Goal: Find specific page/section: Find specific page/section

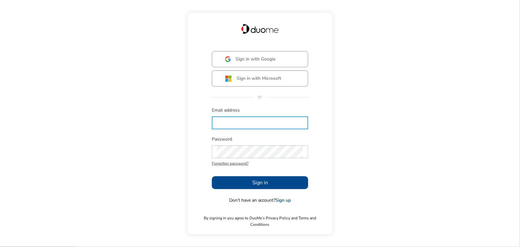
click at [222, 128] on input "text" at bounding box center [260, 122] width 86 height 13
type input "[EMAIL_ADDRESS][PERSON_NAME][DOMAIN_NAME]"
click at [248, 146] on div "Password Forgotten password?" at bounding box center [260, 152] width 96 height 32
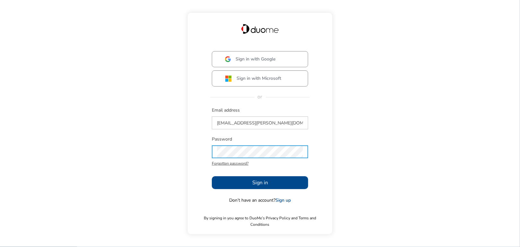
click at [255, 183] on span "Sign in" at bounding box center [260, 183] width 16 height 8
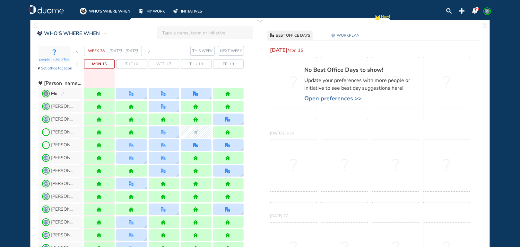
click at [231, 52] on span "NEXT WEEK" at bounding box center [231, 51] width 22 height 6
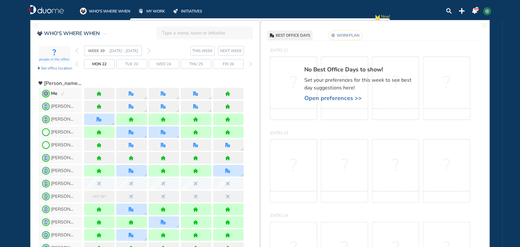
click at [167, 32] on input "search" at bounding box center [206, 33] width 89 height 14
click button "submit" at bounding box center [0, 0] width 0 height 0
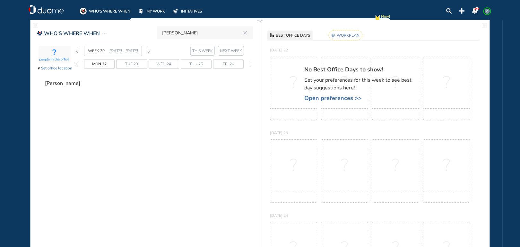
click at [354, 36] on rect at bounding box center [346, 35] width 34 height 10
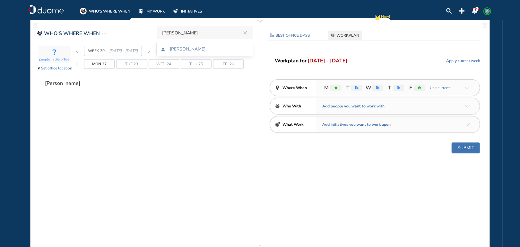
click at [201, 31] on input "[PERSON_NAME]" at bounding box center [201, 33] width 79 height 14
click at [179, 48] on span "[PERSON_NAME]" at bounding box center [188, 49] width 36 height 4
type input "[PERSON_NAME]"
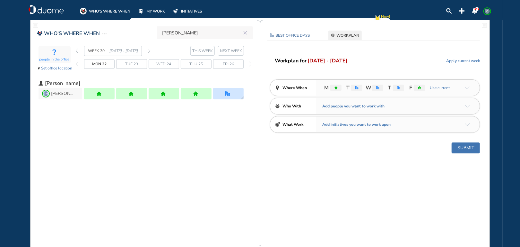
click at [77, 66] on img "back day" at bounding box center [76, 63] width 3 height 5
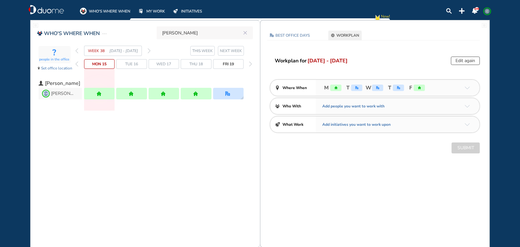
click at [77, 66] on img "back day" at bounding box center [76, 63] width 3 height 5
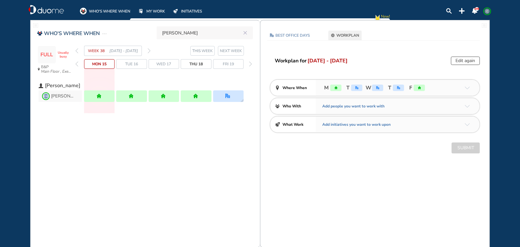
click at [77, 51] on img "back week" at bounding box center [76, 50] width 3 height 5
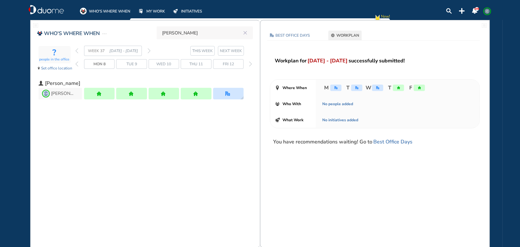
click at [77, 51] on img "back week" at bounding box center [76, 50] width 3 height 5
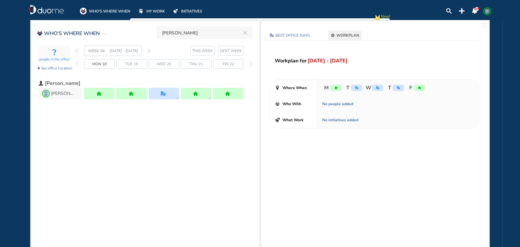
click at [77, 51] on img "back week" at bounding box center [76, 50] width 3 height 5
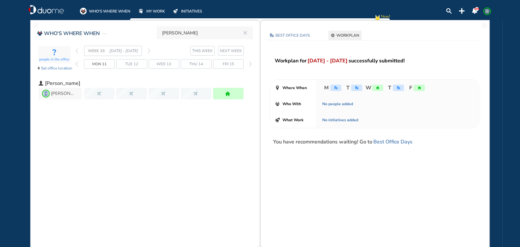
click at [77, 51] on img "back week" at bounding box center [76, 50] width 3 height 5
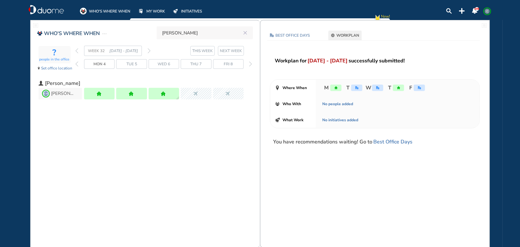
click at [77, 51] on img "back week" at bounding box center [76, 50] width 3 height 5
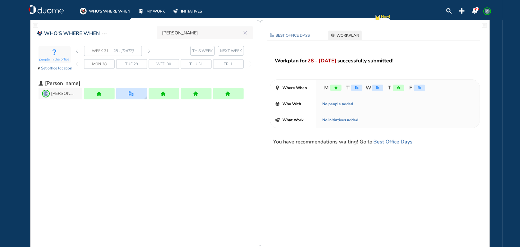
click at [149, 52] on img "forward week" at bounding box center [149, 50] width 3 height 5
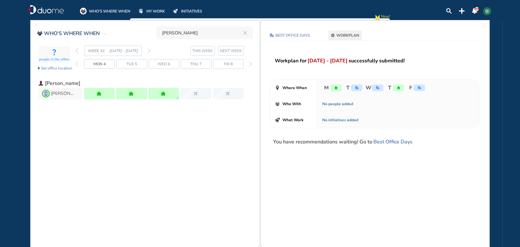
click at [149, 52] on img "forward week" at bounding box center [149, 50] width 3 height 5
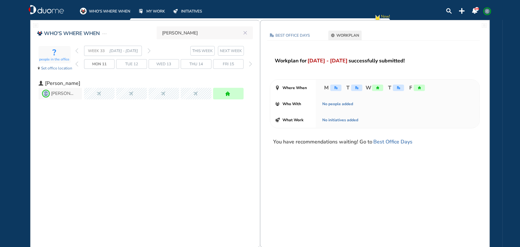
click at [149, 52] on img "forward week" at bounding box center [149, 50] width 3 height 5
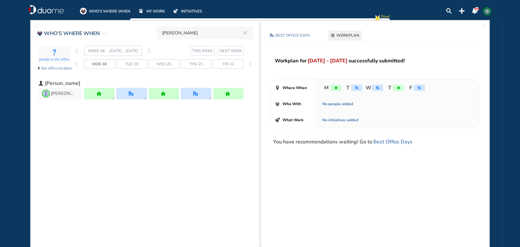
click at [149, 52] on img "forward week" at bounding box center [149, 50] width 3 height 5
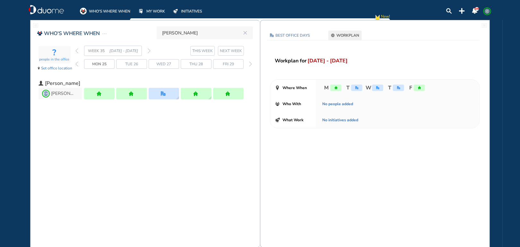
click at [149, 52] on img "forward week" at bounding box center [149, 50] width 3 height 5
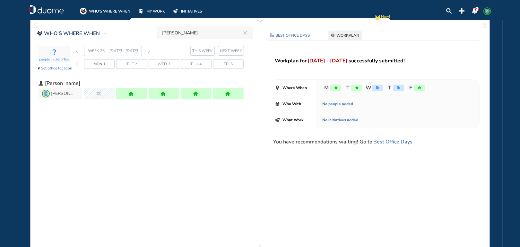
click at [149, 52] on img "forward week" at bounding box center [149, 50] width 3 height 5
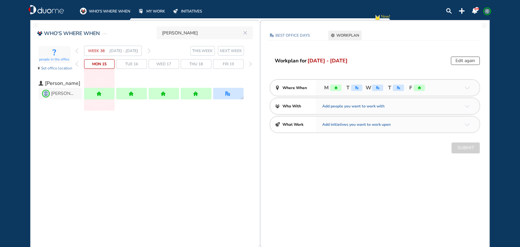
click at [149, 52] on img "forward week" at bounding box center [149, 50] width 3 height 5
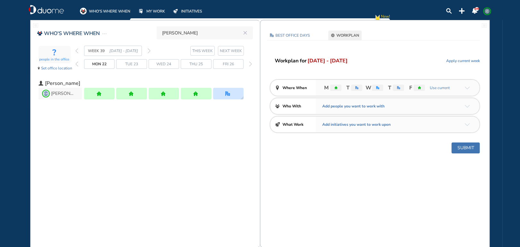
click at [149, 52] on img "forward week" at bounding box center [149, 50] width 3 height 5
click at [77, 52] on img "back week" at bounding box center [76, 50] width 3 height 5
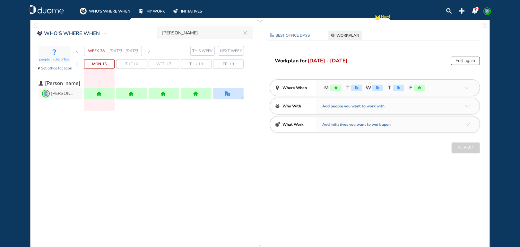
click at [77, 65] on img "back day" at bounding box center [76, 63] width 3 height 5
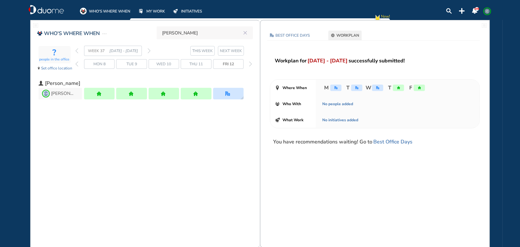
click at [77, 65] on img "back day" at bounding box center [76, 63] width 3 height 5
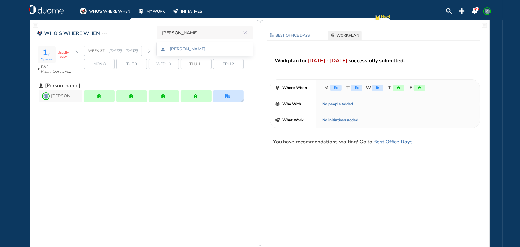
drag, startPoint x: 199, startPoint y: 31, endPoint x: 137, endPoint y: 33, distance: 61.4
click at [138, 32] on div "WHO'S WHERE WHEN [PERSON_NAME] 1 /1 Spaces Usually busy B&P Main Floor , Execut…" at bounding box center [146, 67] width 230 height 87
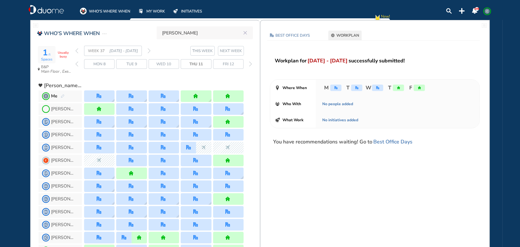
type input "[PERSON_NAME]"
click button "submit" at bounding box center [0, 0] width 0 height 0
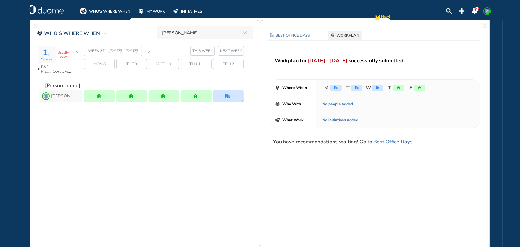
click at [234, 49] on span "NEXT WEEK" at bounding box center [231, 51] width 22 height 6
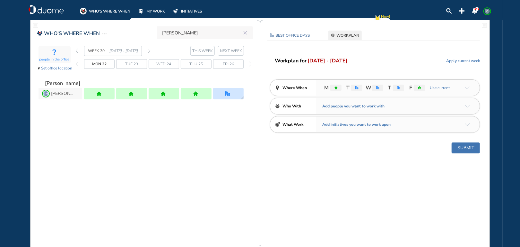
click at [250, 65] on img "forward day" at bounding box center [250, 63] width 3 height 5
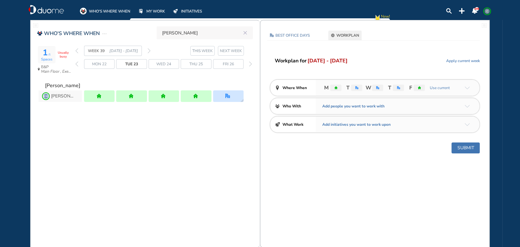
click at [234, 50] on span "NEXT WEEK" at bounding box center [231, 51] width 22 height 6
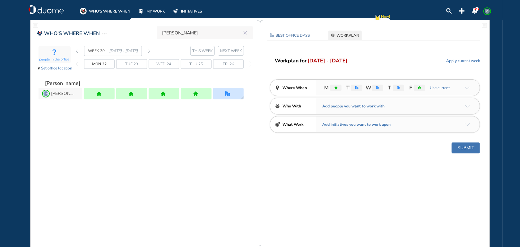
click at [234, 62] on span "Fri 26" at bounding box center [228, 64] width 11 height 6
click at [249, 63] on img "forward day" at bounding box center [250, 63] width 3 height 5
click at [76, 63] on img "back day" at bounding box center [76, 63] width 3 height 5
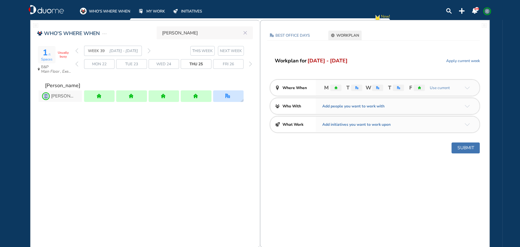
click at [76, 63] on img "back day" at bounding box center [76, 63] width 3 height 5
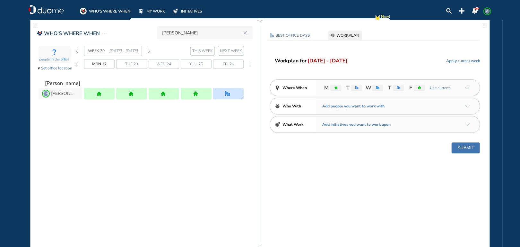
click at [76, 63] on img "back day" at bounding box center [76, 63] width 3 height 5
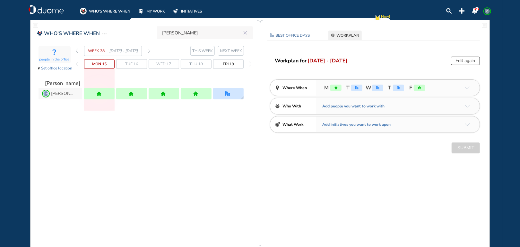
click at [77, 51] on img "back week" at bounding box center [76, 50] width 3 height 5
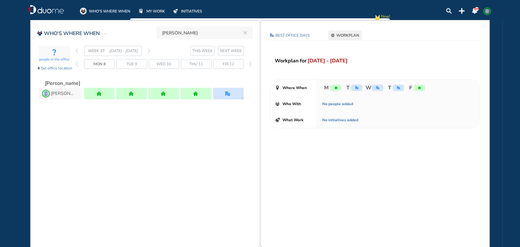
click at [77, 51] on img "back week" at bounding box center [76, 50] width 3 height 5
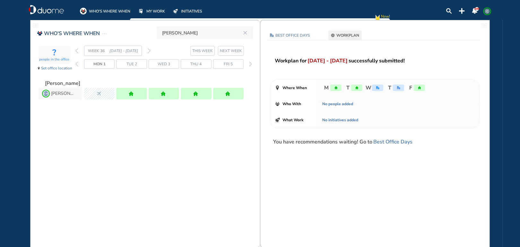
click at [77, 51] on img "back week" at bounding box center [76, 50] width 3 height 5
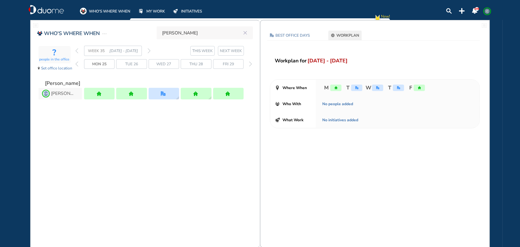
click at [77, 51] on img "back week" at bounding box center [76, 50] width 3 height 5
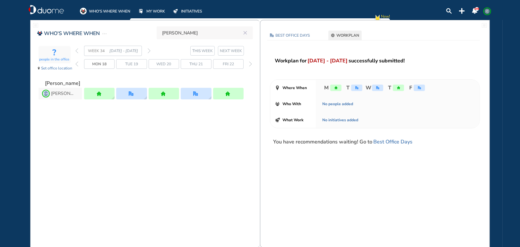
click at [195, 35] on input "[PERSON_NAME]" at bounding box center [201, 33] width 79 height 14
click at [206, 34] on input "[PERSON_NAME]" at bounding box center [201, 33] width 79 height 14
click at [246, 34] on icon "reset" at bounding box center [245, 33] width 6 height 6
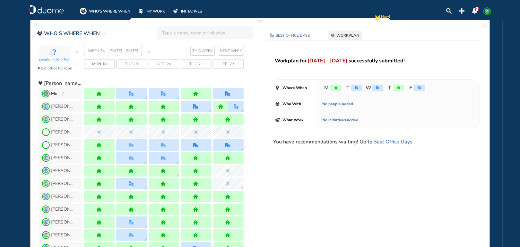
click at [231, 48] on span "NEXT WEEK" at bounding box center [231, 51] width 22 height 6
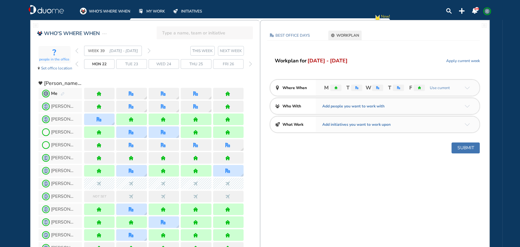
click at [76, 51] on img "back week" at bounding box center [76, 50] width 3 height 5
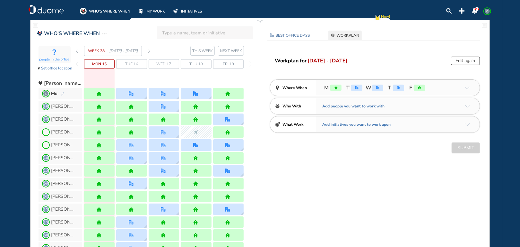
click at [227, 50] on span "NEXT WEEK" at bounding box center [231, 51] width 22 height 6
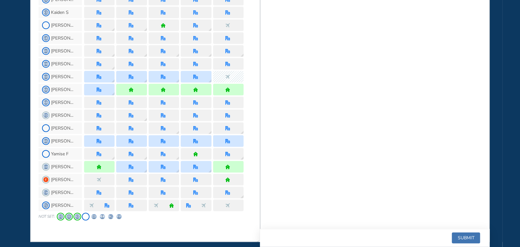
scroll to position [561, 0]
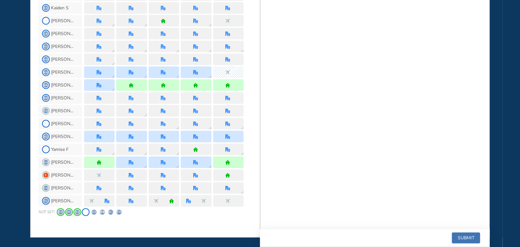
click at [77, 211] on span "KZ" at bounding box center [77, 211] width 5 height 5
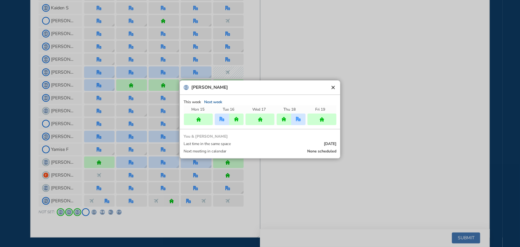
click at [332, 87] on button "clear" at bounding box center [333, 87] width 6 height 6
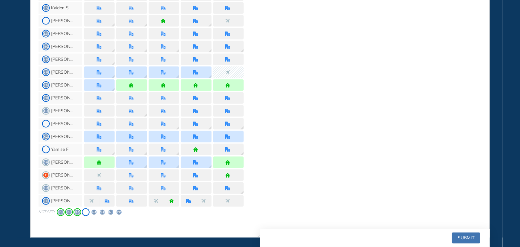
click at [76, 212] on span "KZ" at bounding box center [77, 211] width 5 height 5
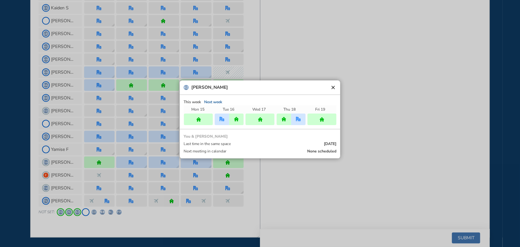
click at [334, 87] on button "clear" at bounding box center [333, 87] width 6 height 6
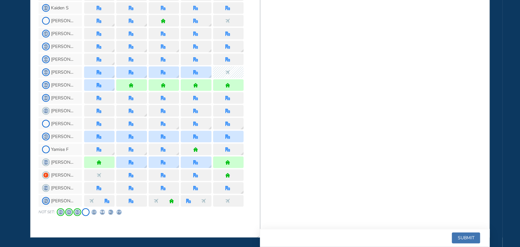
click at [68, 211] on span "JS" at bounding box center [68, 211] width 5 height 5
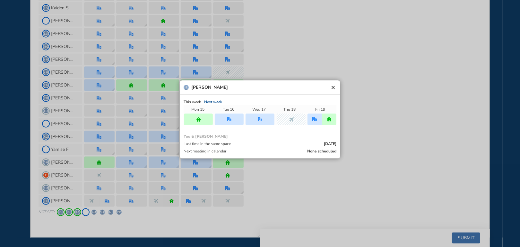
click at [334, 86] on button "clear" at bounding box center [333, 87] width 6 height 6
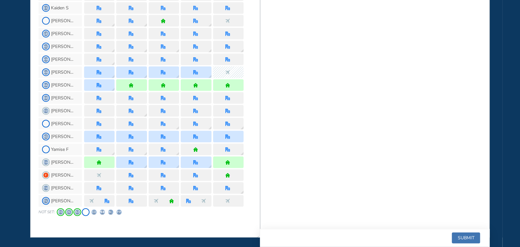
click at [61, 212] on span "EG" at bounding box center [60, 211] width 5 height 5
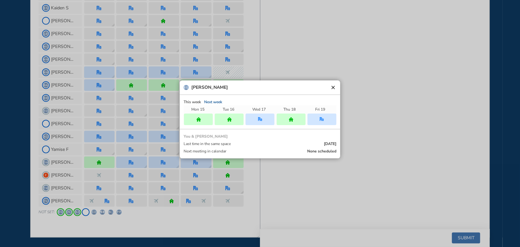
click at [334, 86] on button "clear" at bounding box center [333, 87] width 6 height 6
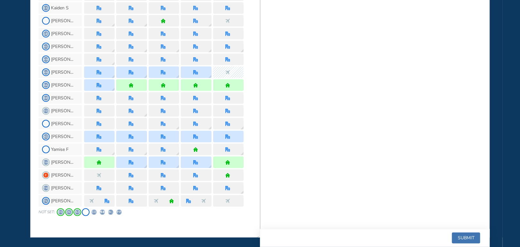
click at [119, 211] on span "PP" at bounding box center [119, 211] width 5 height 5
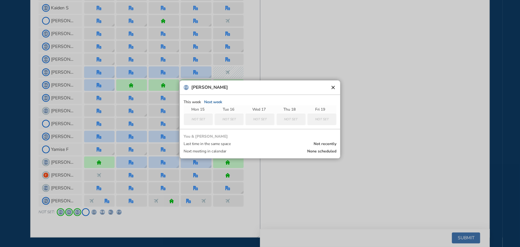
click at [111, 211] on div at bounding box center [260, 123] width 520 height 247
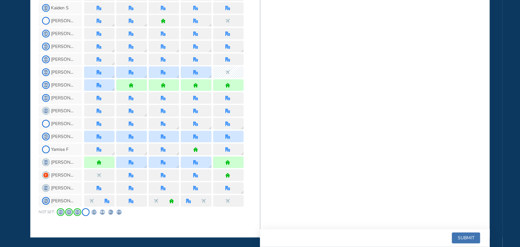
click at [112, 211] on span "[PERSON_NAME]" at bounding box center [110, 211] width 5 height 5
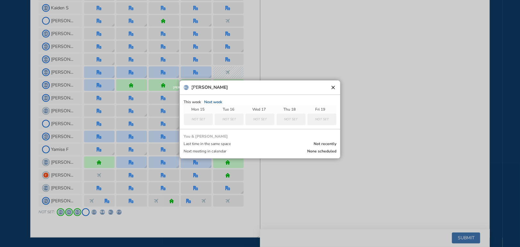
click at [104, 210] on div at bounding box center [260, 123] width 520 height 247
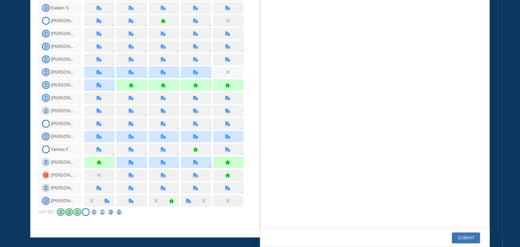
click at [104, 210] on span "GJ" at bounding box center [102, 211] width 5 height 5
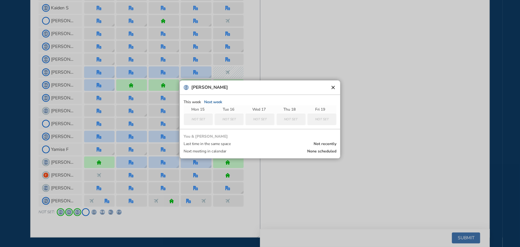
click at [93, 211] on div at bounding box center [260, 123] width 520 height 247
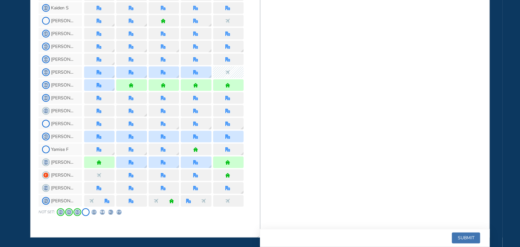
click at [93, 211] on span "CD" at bounding box center [94, 211] width 5 height 5
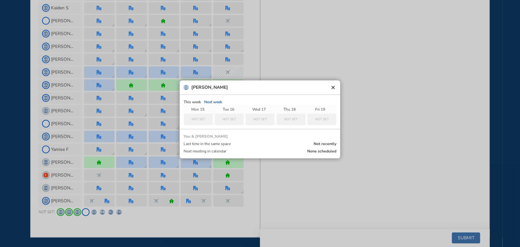
click at [60, 212] on div at bounding box center [260, 123] width 520 height 247
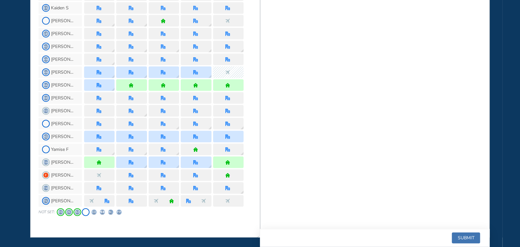
click at [60, 212] on span "EG" at bounding box center [60, 211] width 5 height 5
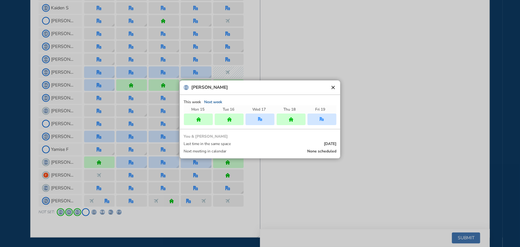
click at [333, 88] on button "clear" at bounding box center [333, 87] width 6 height 6
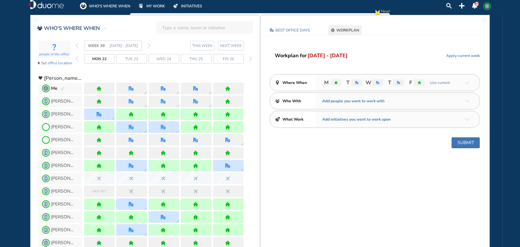
scroll to position [0, 0]
